Goal: Task Accomplishment & Management: Manage account settings

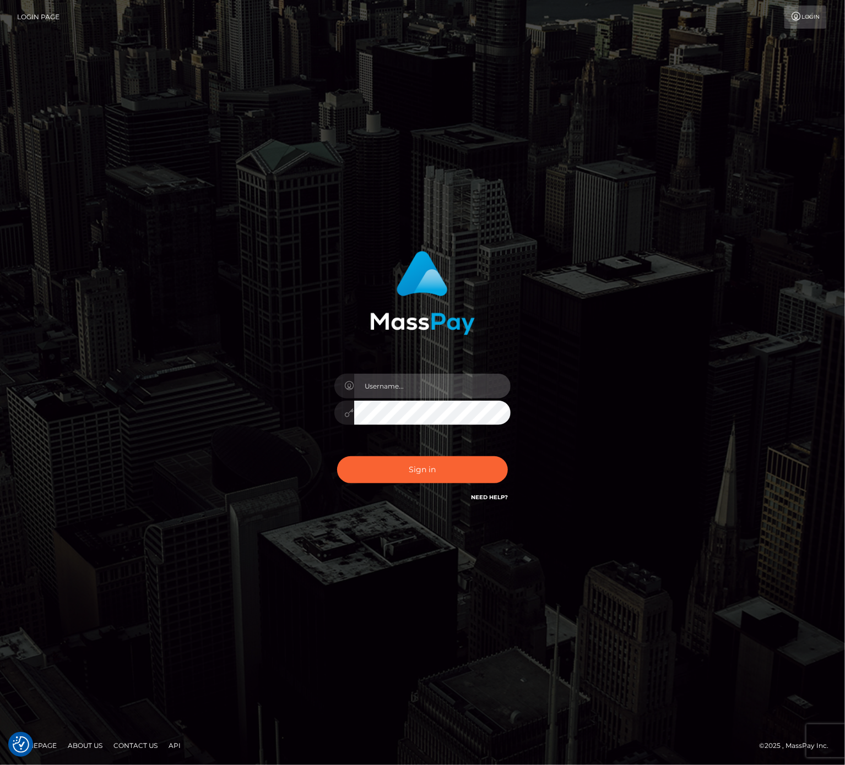
click at [447, 383] on input "text" at bounding box center [432, 386] width 156 height 25
type input "speralta"
click at [425, 471] on button "Sign in" at bounding box center [422, 469] width 171 height 27
click at [421, 383] on input "text" at bounding box center [432, 386] width 156 height 25
type input "speralta"
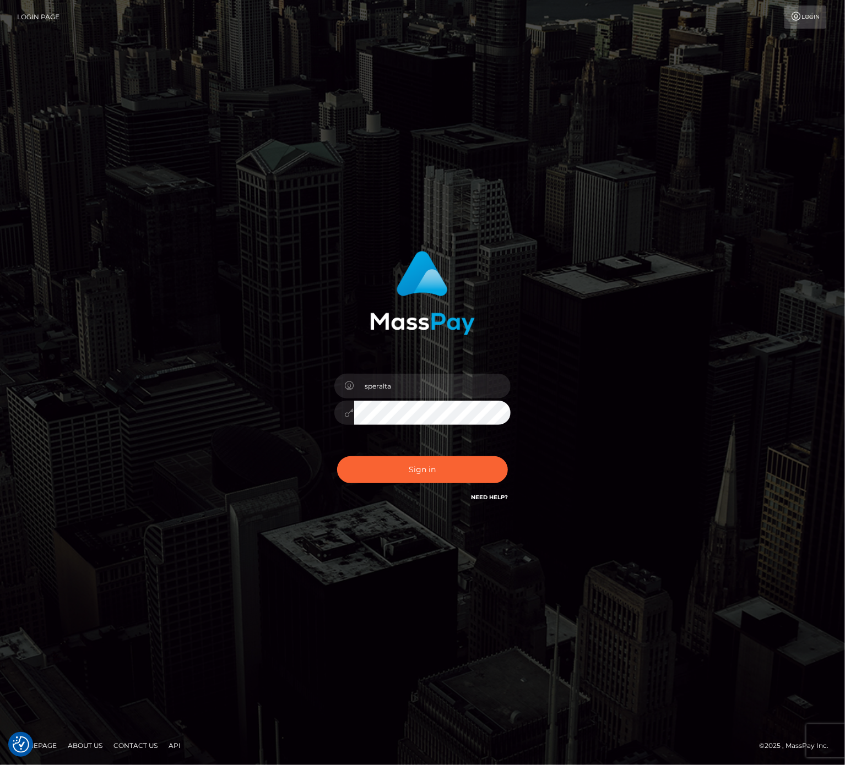
click at [337, 456] on button "Sign in" at bounding box center [422, 469] width 171 height 27
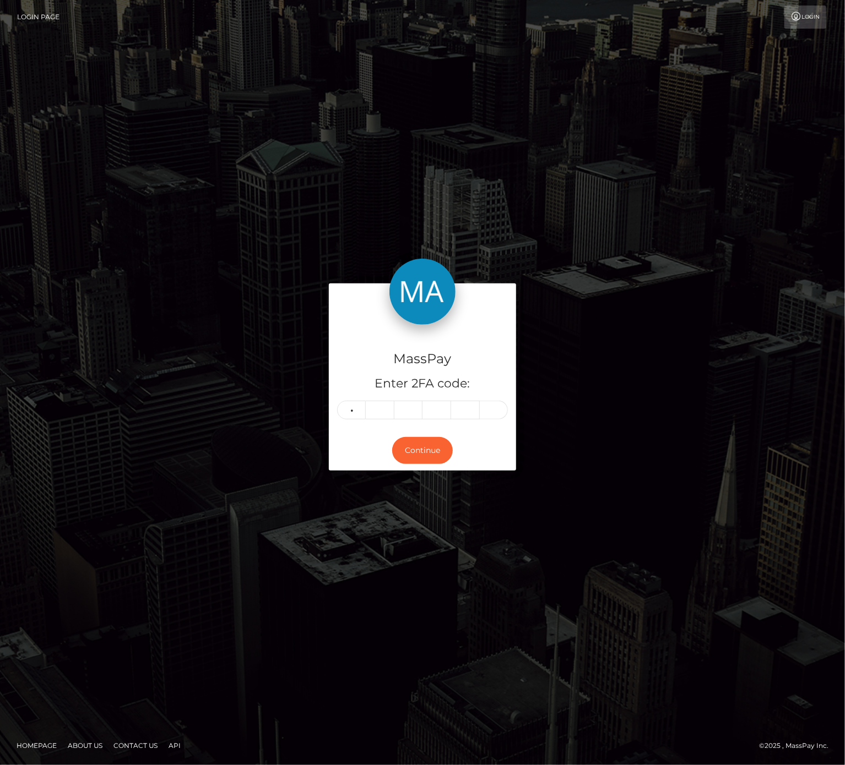
type input "5"
type input "7"
type input "6"
type input "2"
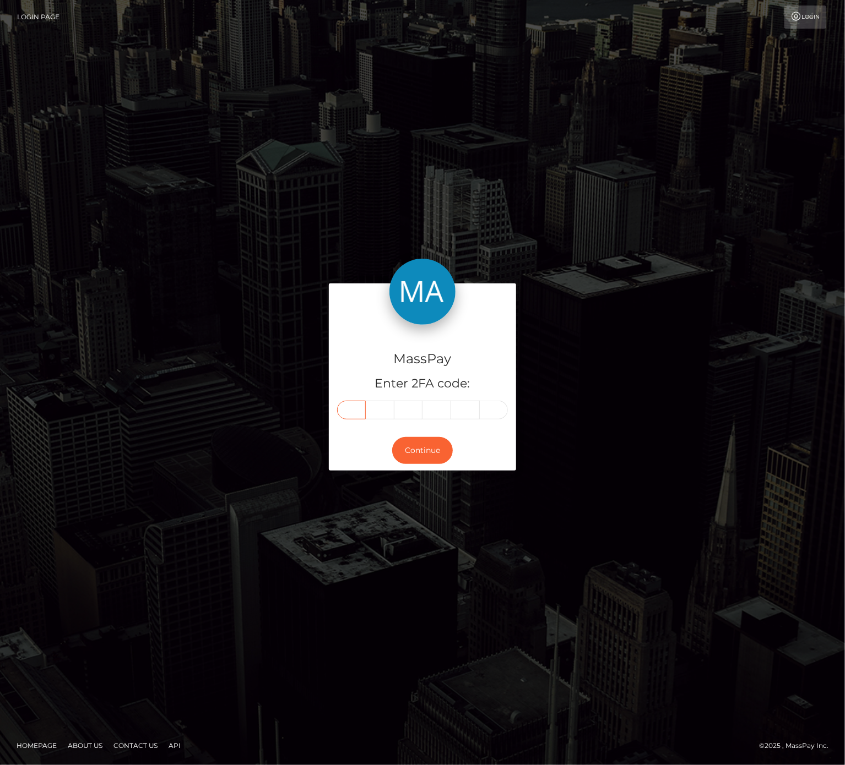
click at [358, 407] on input "text" at bounding box center [351, 410] width 29 height 19
type input "5"
type input "1"
type input "2"
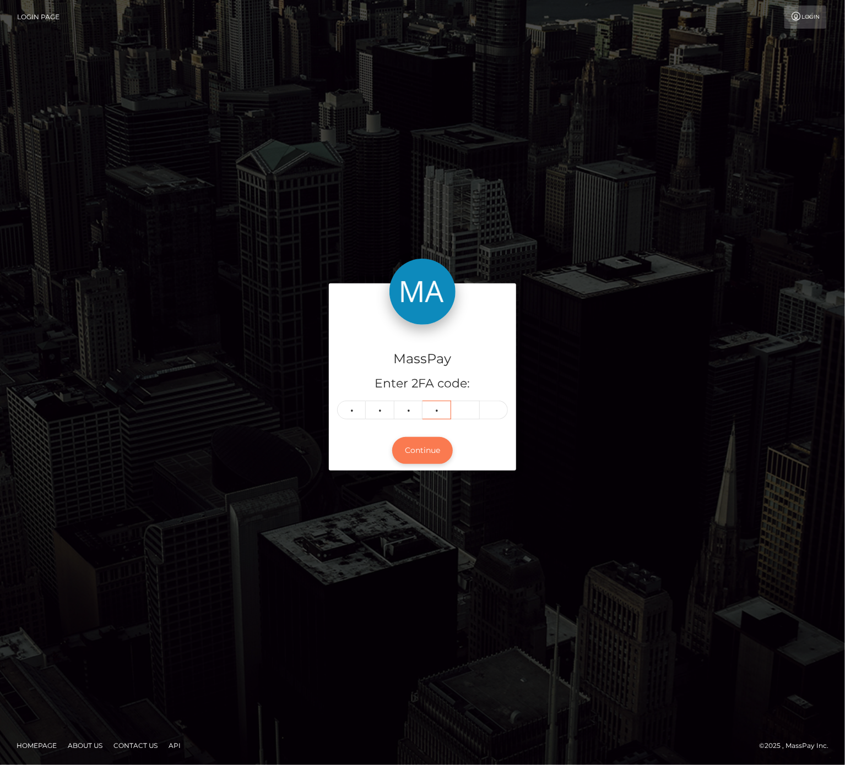
type input "2"
type input "7"
type input "8"
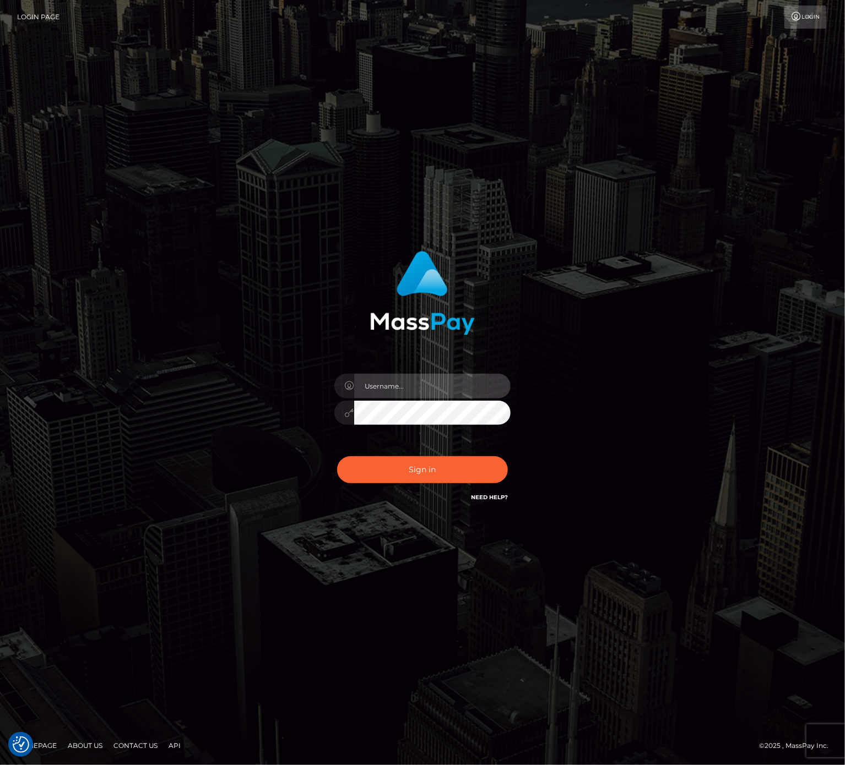
click at [454, 391] on input "text" at bounding box center [432, 386] width 156 height 25
drag, startPoint x: 454, startPoint y: 391, endPoint x: 458, endPoint y: 384, distance: 7.9
click at [454, 389] on input "text" at bounding box center [432, 386] width 156 height 25
type input "speralta"
click at [709, 351] on div "speralta Sign in" at bounding box center [422, 383] width 628 height 280
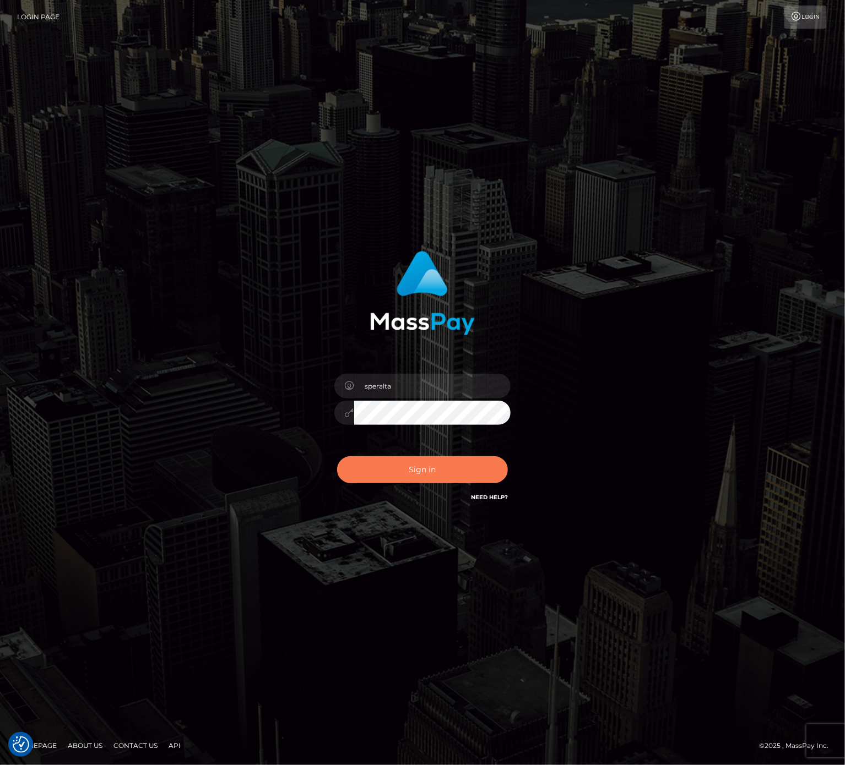
click at [485, 467] on button "Sign in" at bounding box center [422, 469] width 171 height 27
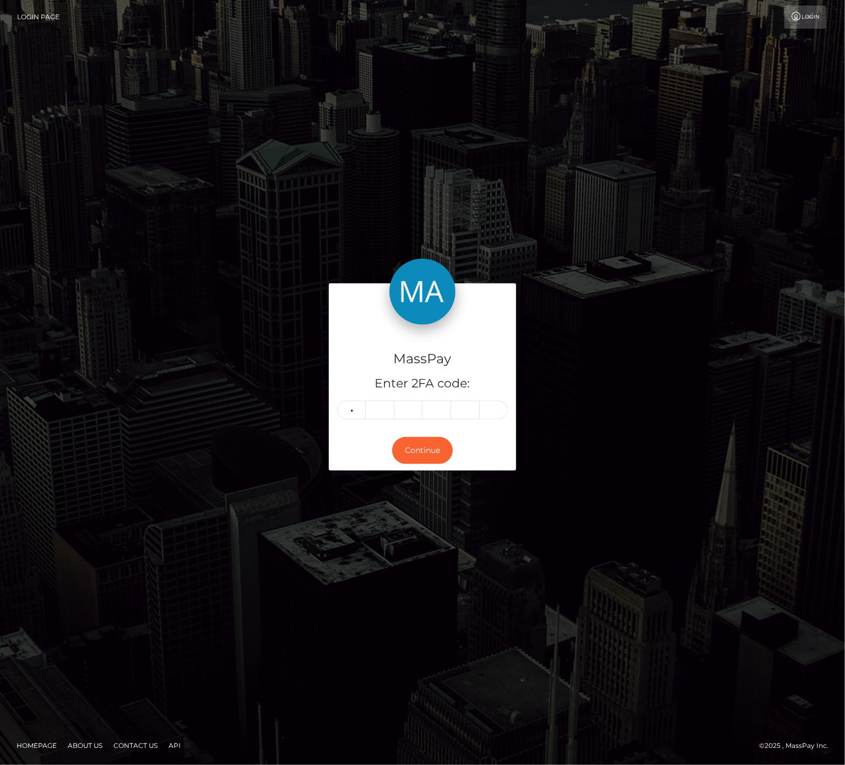
type input "3"
type input "9"
type input "2"
type input "7"
type input "4"
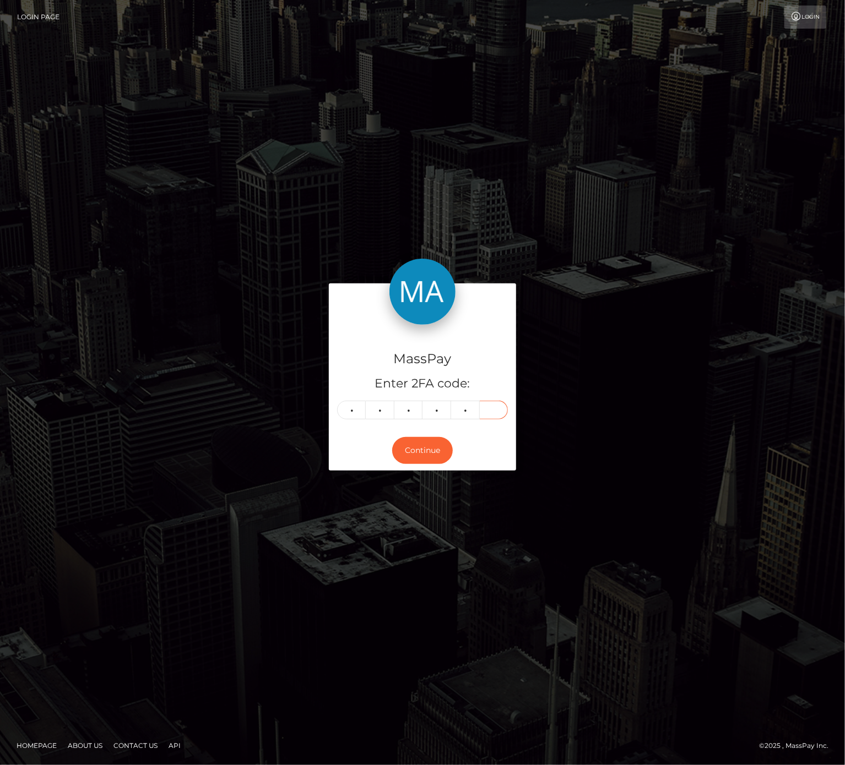
type input "3"
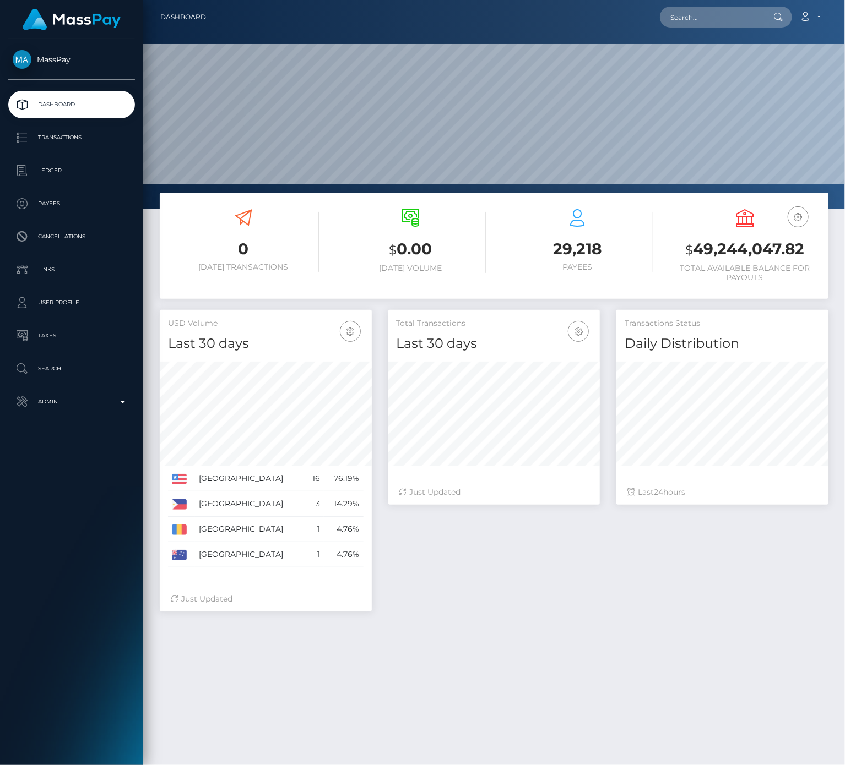
scroll to position [194, 212]
